Goal: Task Accomplishment & Management: Manage account settings

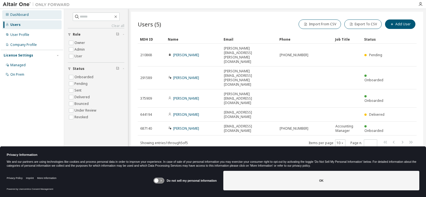
click at [21, 13] on div "Dashboard" at bounding box center [19, 15] width 18 height 4
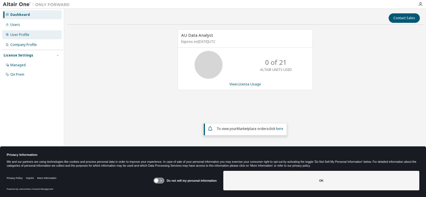
click at [17, 33] on div "User Profile" at bounding box center [19, 35] width 19 height 4
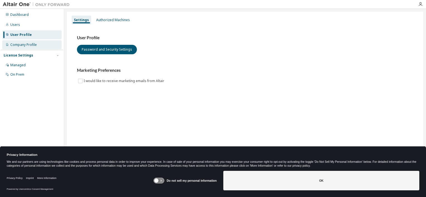
click at [28, 45] on div "Company Profile" at bounding box center [23, 45] width 26 height 4
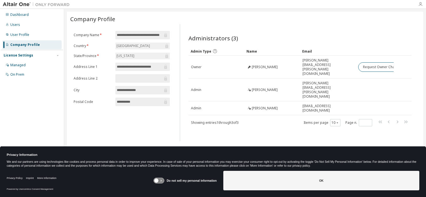
click at [421, 4] on icon "button" at bounding box center [420, 4] width 4 height 4
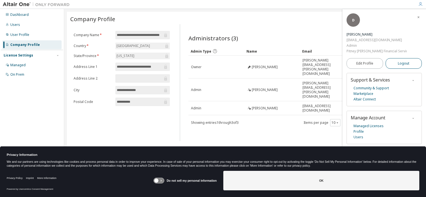
click at [405, 61] on span "Logout" at bounding box center [403, 64] width 11 height 6
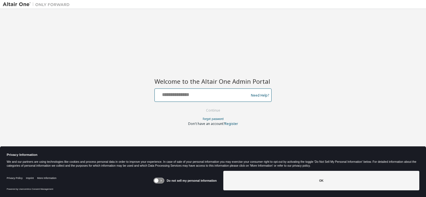
click at [185, 96] on input "text" at bounding box center [202, 94] width 91 height 8
type input "**********"
click at [200, 107] on button "Continue" at bounding box center [213, 111] width 26 height 8
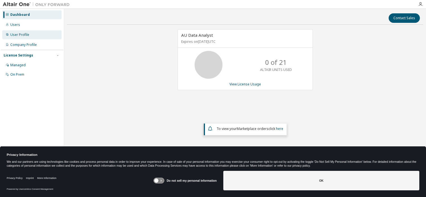
click at [26, 37] on div "User Profile" at bounding box center [19, 35] width 19 height 4
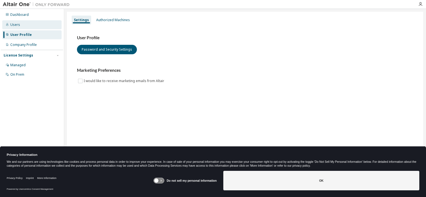
click at [15, 25] on div "Users" at bounding box center [15, 25] width 10 height 4
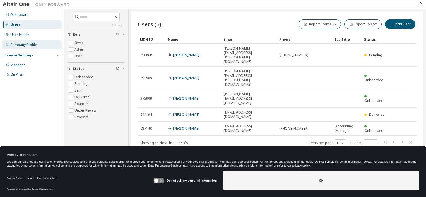
click at [23, 45] on div "Company Profile" at bounding box center [23, 45] width 26 height 4
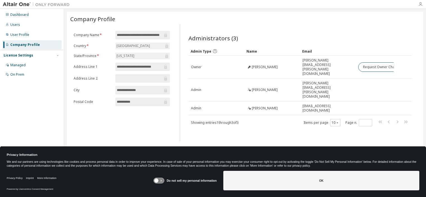
click at [420, 6] on icon "button" at bounding box center [420, 4] width 4 height 4
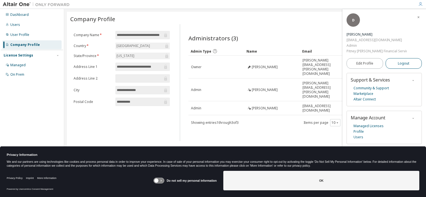
click at [403, 61] on span "Logout" at bounding box center [403, 64] width 11 height 6
